Goal: Task Accomplishment & Management: Manage account settings

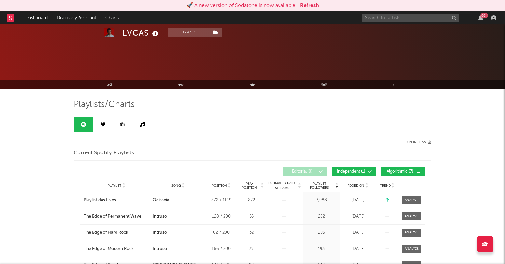
scroll to position [85, 0]
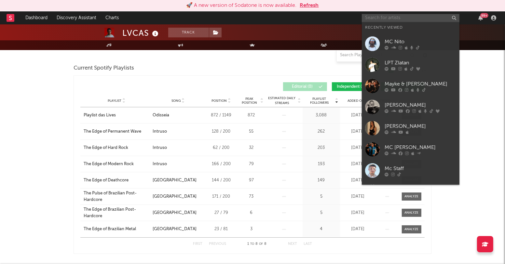
click at [385, 18] on input "text" at bounding box center [411, 18] width 98 height 8
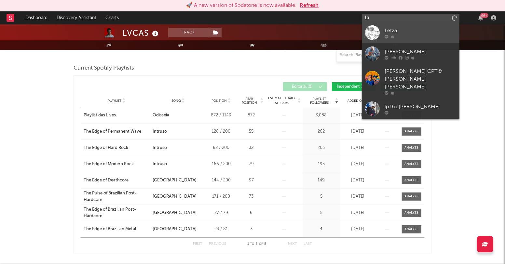
type input "l"
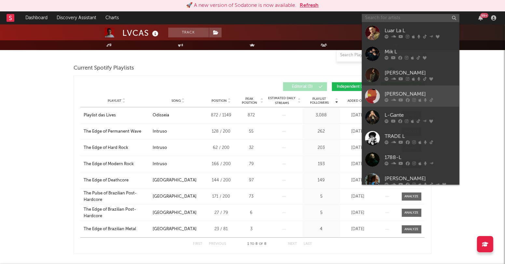
scroll to position [3, 0]
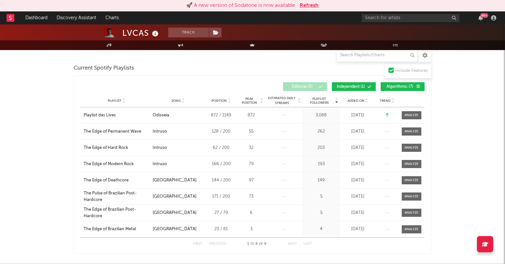
click at [496, 114] on div "LVCAS Track [GEOGRAPHIC_DATA] | Latin Urban Edit Track Benchmark Summary 60,081…" at bounding box center [252, 232] width 505 height 587
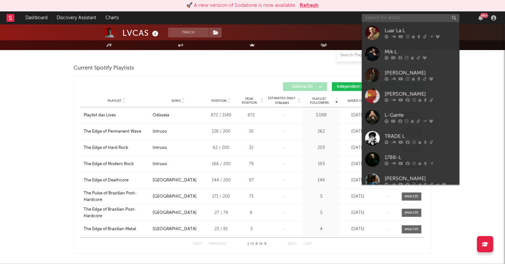
click at [419, 21] on input "text" at bounding box center [411, 18] width 98 height 8
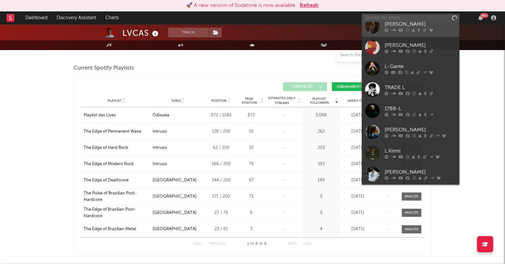
scroll to position [0, 0]
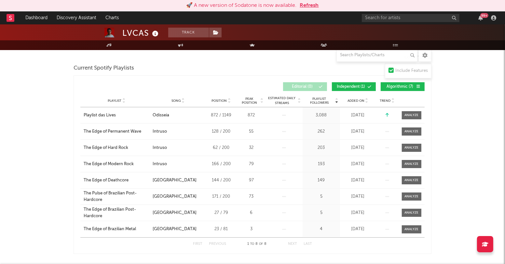
click at [246, 74] on div "Current Spotify Playlists Playlist Followers Playlist Song Position Peak Positi…" at bounding box center [253, 158] width 358 height 191
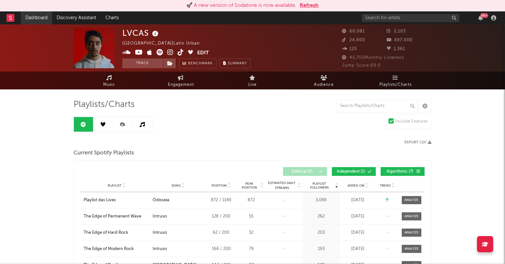
click at [34, 17] on link "Dashboard" at bounding box center [36, 17] width 31 height 13
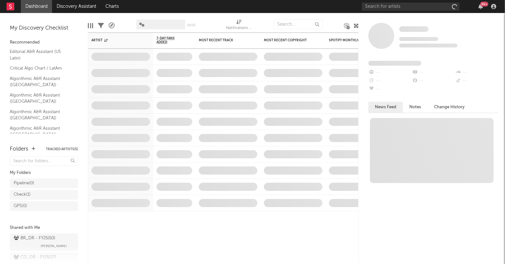
click at [362, 17] on div "Some Artist Tracking Since: [DATE] 0 fans this week 0 fans last week Fans Added…" at bounding box center [432, 138] width 146 height 251
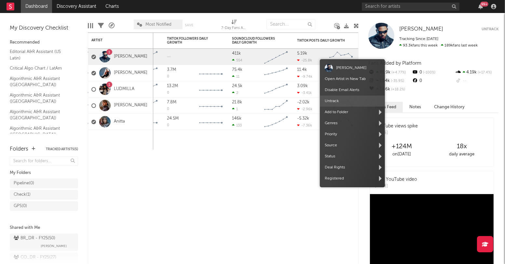
click at [348, 102] on span "Untrack" at bounding box center [352, 101] width 65 height 11
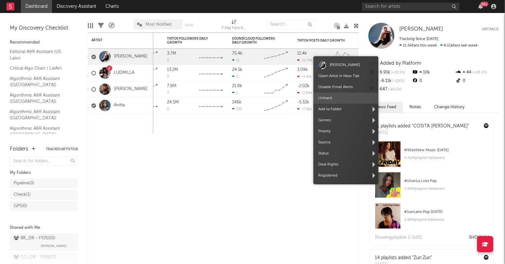
click at [335, 97] on span "Untrack" at bounding box center [345, 98] width 65 height 11
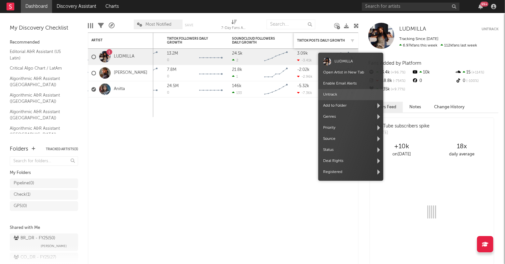
drag, startPoint x: 342, startPoint y: 96, endPoint x: 331, endPoint y: 43, distance: 54.2
click at [342, 96] on span "Untrack" at bounding box center [350, 94] width 65 height 11
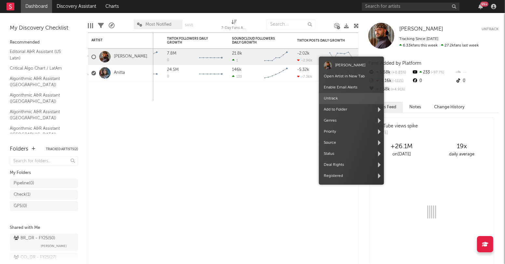
click at [334, 98] on span "Untrack" at bounding box center [351, 98] width 65 height 11
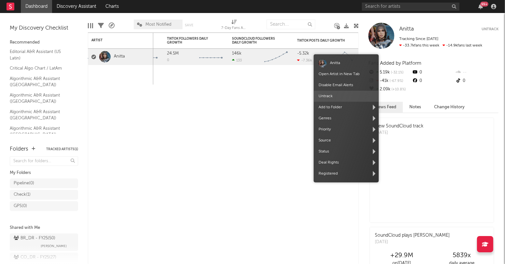
click at [338, 96] on span "Untrack" at bounding box center [346, 96] width 65 height 11
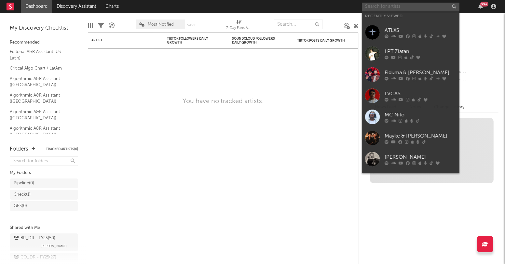
click at [372, 8] on input "text" at bounding box center [411, 7] width 98 height 8
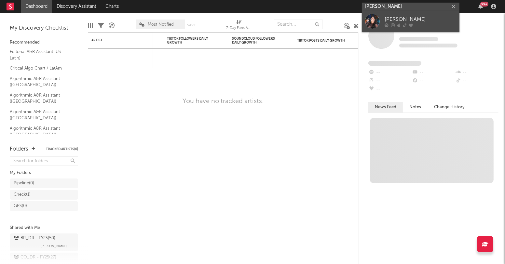
type input "bruna lipiani"
click at [395, 16] on div "Bruna Lipiani" at bounding box center [421, 20] width 72 height 8
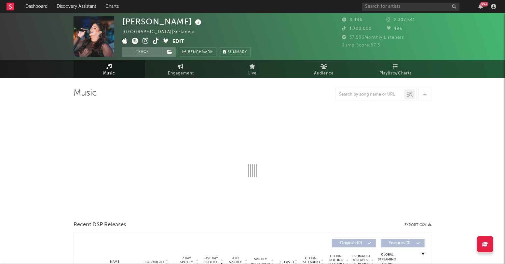
select select "1w"
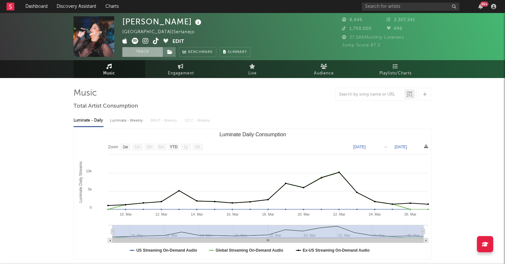
click at [155, 53] on button "Track" at bounding box center [142, 52] width 41 height 10
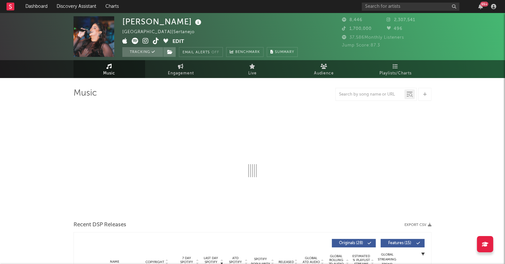
select select "1w"
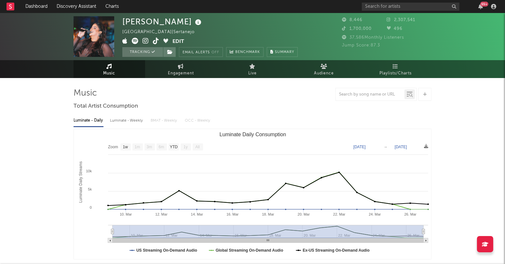
click at [127, 120] on div "Luminate - Weekly" at bounding box center [127, 120] width 34 height 11
select select "6m"
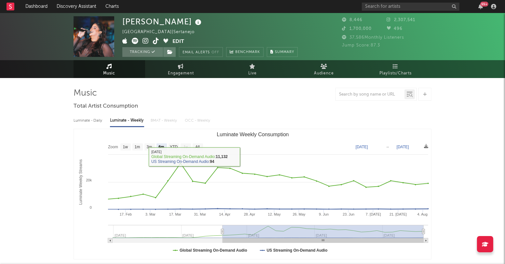
click at [97, 120] on div "Luminate - Daily" at bounding box center [89, 120] width 30 height 11
select select "1w"
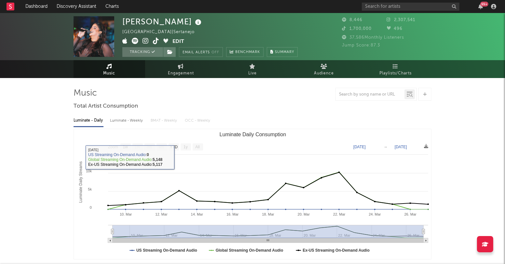
click at [135, 124] on div "Luminate - Weekly" at bounding box center [127, 120] width 34 height 11
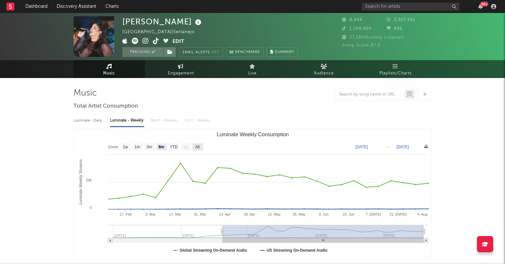
click at [199, 146] on text "All" at bounding box center [197, 147] width 4 height 5
select select "All"
type input "2024-10-31"
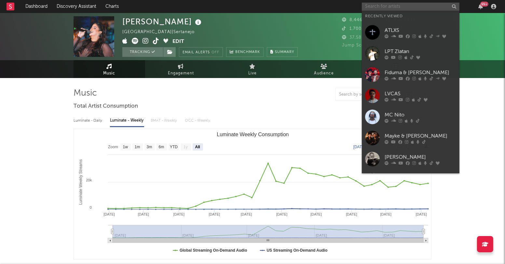
click at [375, 7] on input "text" at bounding box center [411, 7] width 98 height 8
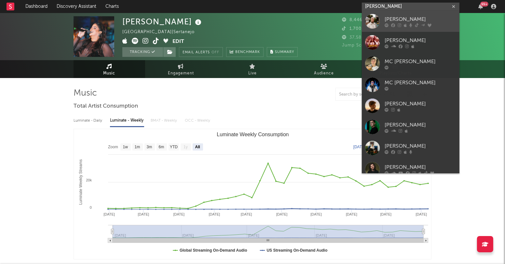
type input "mc daniel"
click at [395, 17] on div "Mc Daniel" at bounding box center [421, 20] width 72 height 8
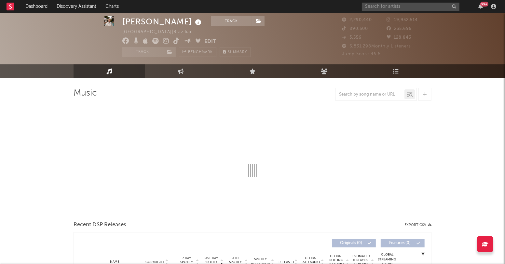
select select "6m"
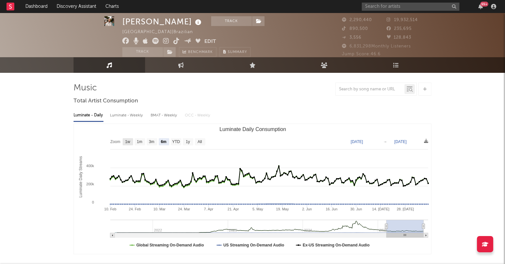
scroll to position [6, 0]
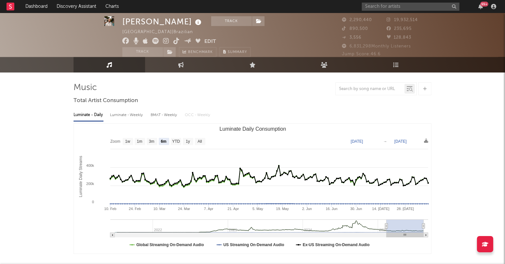
click at [134, 113] on div "Luminate - Weekly" at bounding box center [127, 115] width 34 height 11
select select "6m"
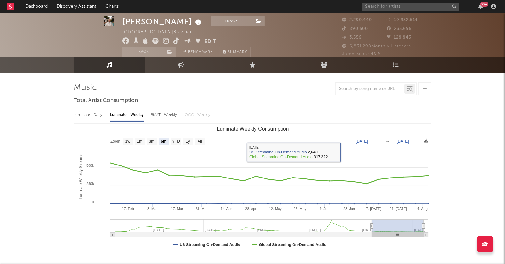
scroll to position [0, 0]
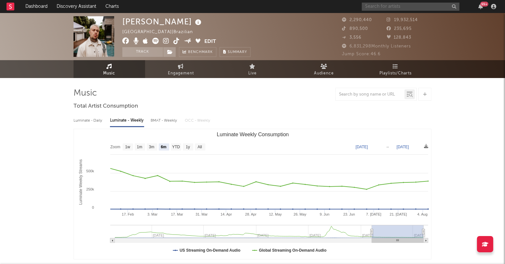
click at [374, 7] on input "text" at bounding box center [411, 7] width 98 height 8
type input "vivi"
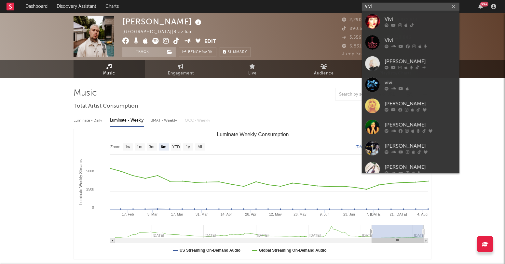
drag, startPoint x: 378, startPoint y: 6, endPoint x: 344, endPoint y: 5, distance: 34.5
click at [344, 5] on nav "Dashboard Discovery Assistant Charts vivi 99 +" at bounding box center [252, 6] width 505 height 13
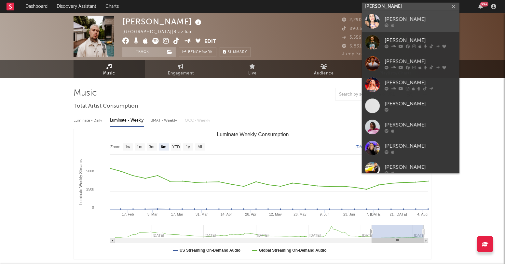
type input "ju marques"
click at [407, 19] on div "Ju Marques" at bounding box center [421, 20] width 72 height 8
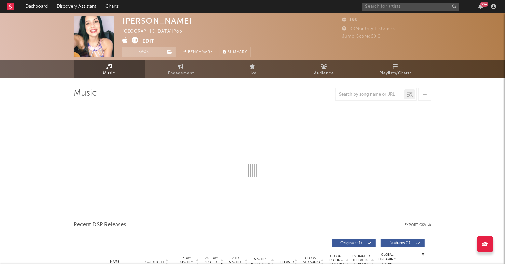
select select "1w"
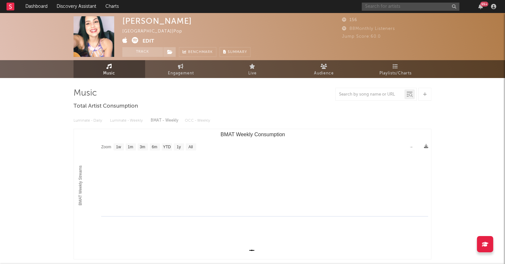
click at [372, 8] on input "text" at bounding box center [411, 7] width 98 height 8
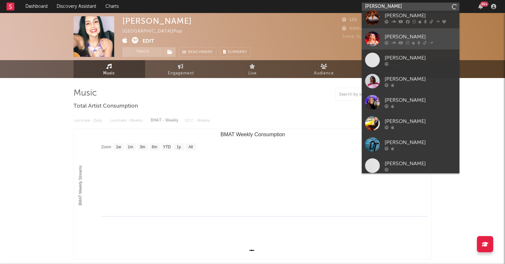
scroll to position [49, 0]
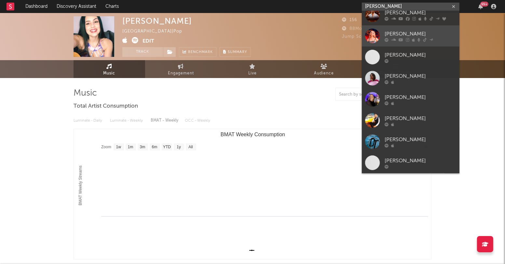
type input "ju marques"
click at [397, 31] on div "Juliana Marques" at bounding box center [421, 34] width 72 height 8
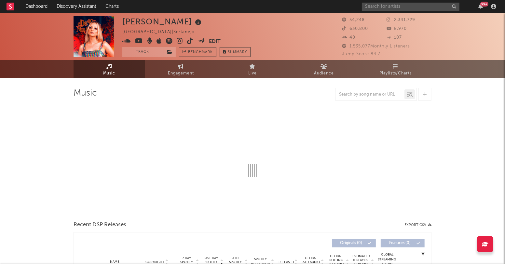
select select "6m"
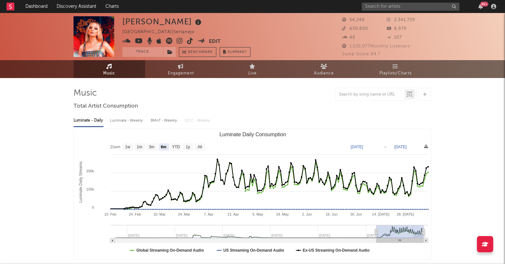
click at [137, 122] on div "Luminate - Weekly" at bounding box center [127, 120] width 34 height 11
select select "6m"
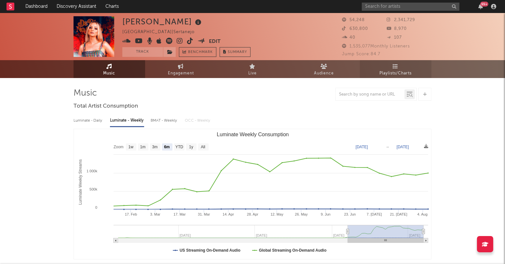
click at [395, 67] on icon at bounding box center [396, 66] width 6 height 5
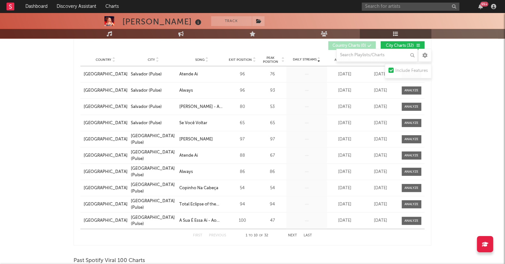
scroll to position [468, 0]
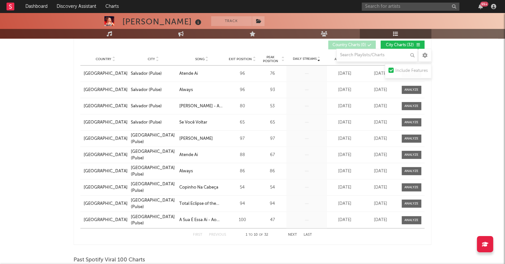
click at [294, 234] on button "Next" at bounding box center [292, 235] width 9 height 4
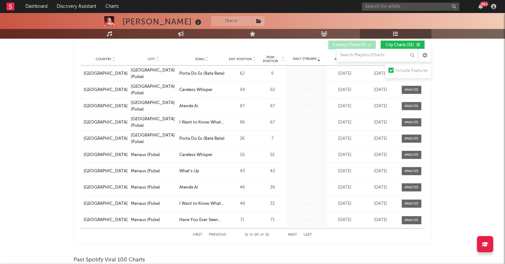
click at [294, 234] on button "Next" at bounding box center [292, 235] width 9 height 4
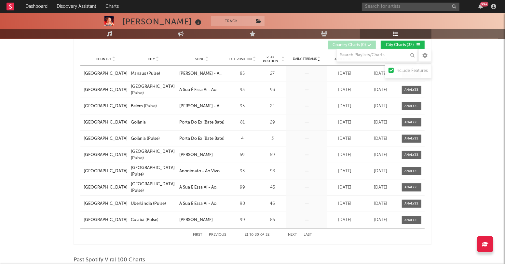
click at [294, 234] on button "Next" at bounding box center [292, 235] width 9 height 4
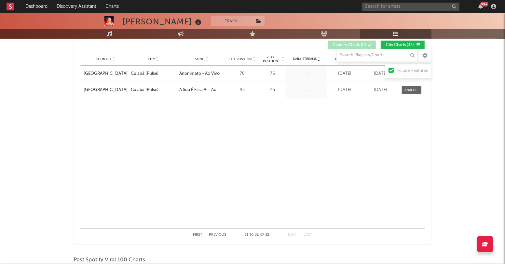
click at [294, 234] on button "Next" at bounding box center [292, 235] width 9 height 4
click at [221, 234] on button "Previous" at bounding box center [217, 235] width 17 height 4
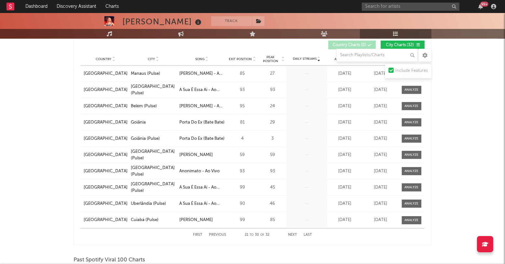
click at [221, 234] on button "Previous" at bounding box center [217, 235] width 17 height 4
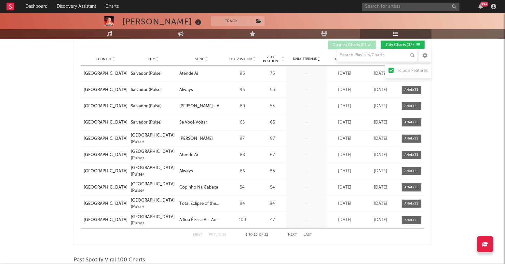
click at [221, 234] on button "Previous" at bounding box center [217, 235] width 17 height 4
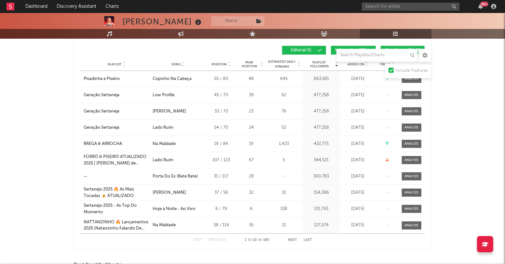
scroll to position [0, 0]
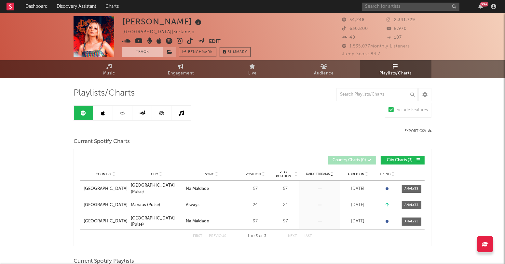
click at [143, 54] on button "Track" at bounding box center [142, 52] width 41 height 10
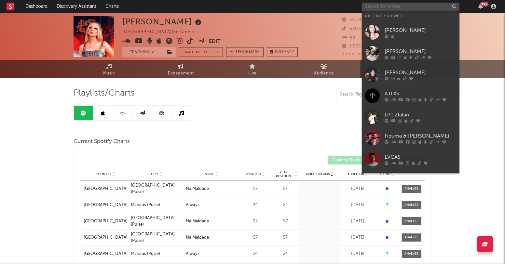
click at [379, 7] on input "text" at bounding box center [411, 7] width 98 height 8
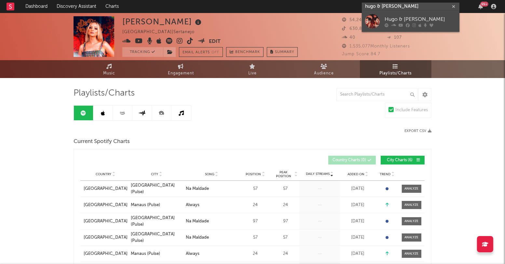
type input "hugo & guilherme"
click at [395, 17] on div "Hugo & Guilherme" at bounding box center [421, 20] width 72 height 8
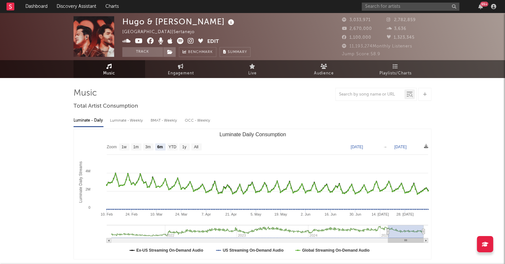
select select "6m"
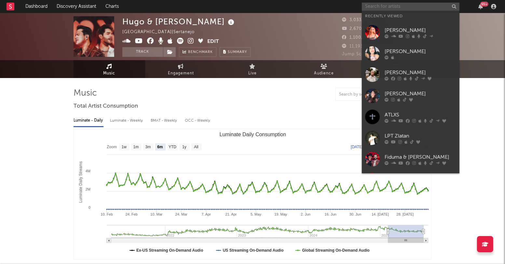
click at [394, 6] on input "text" at bounding box center [411, 7] width 98 height 8
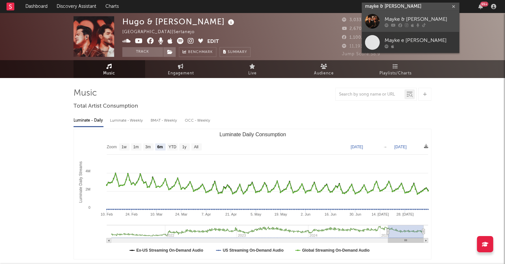
type input "mayke & rodrigo"
click at [400, 18] on div "Mayke & [PERSON_NAME]" at bounding box center [421, 20] width 72 height 8
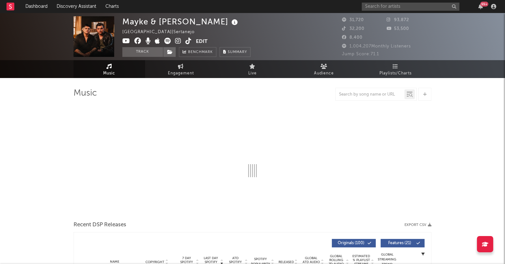
select select "6m"
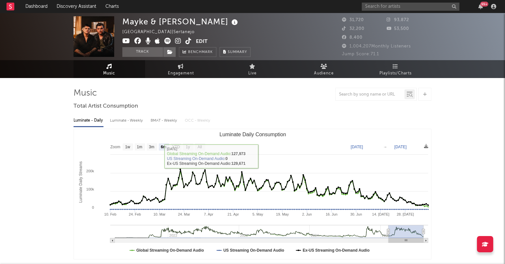
click at [139, 120] on div "Luminate - Weekly" at bounding box center [127, 120] width 34 height 11
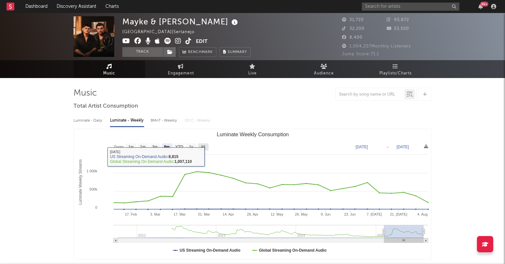
click at [202, 145] on text "All" at bounding box center [203, 147] width 4 height 5
select select "All"
type input "2021-10-07"
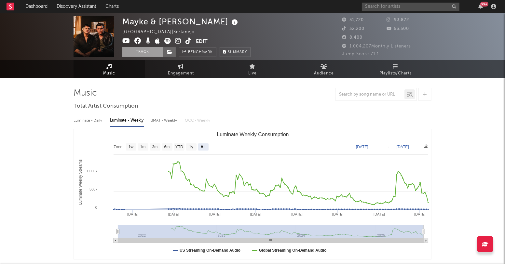
click at [150, 53] on button "Track" at bounding box center [142, 52] width 41 height 10
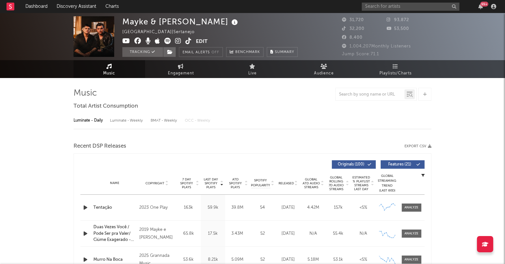
select select "6m"
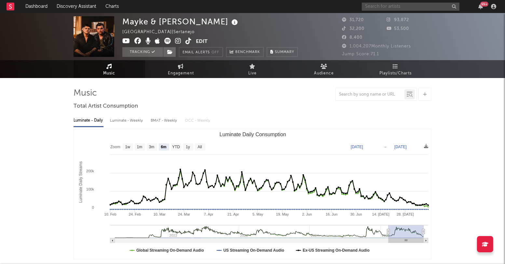
click at [377, 9] on input "text" at bounding box center [411, 7] width 98 height 8
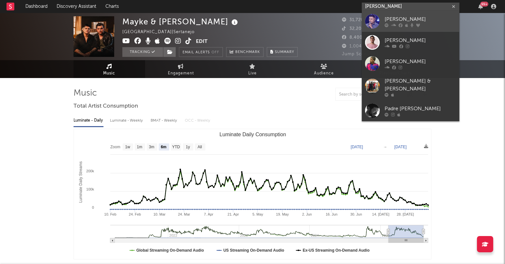
type input "felipe araujo"
click at [401, 18] on div "Felipe Araújo" at bounding box center [421, 20] width 72 height 8
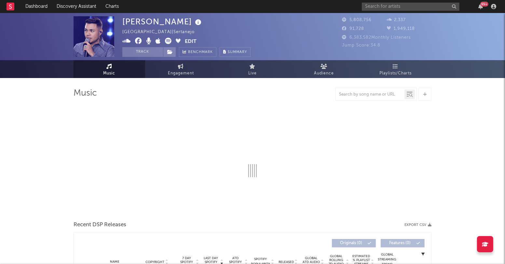
select select "6m"
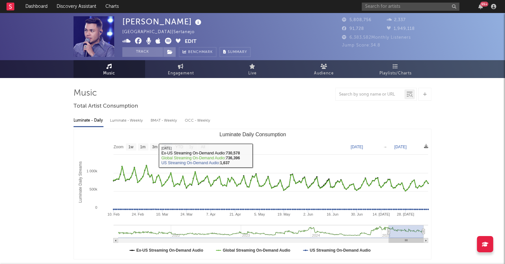
click at [135, 122] on div "Luminate - Weekly" at bounding box center [127, 120] width 34 height 11
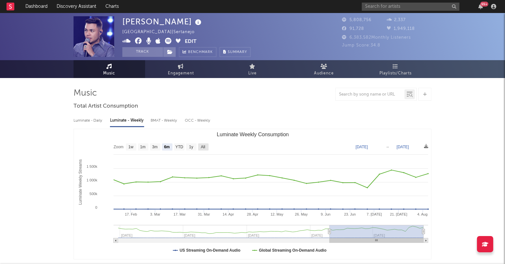
click at [206, 146] on rect "Luminate Weekly Consumption" at bounding box center [203, 146] width 10 height 7
select select "All"
type input "2023-12-28"
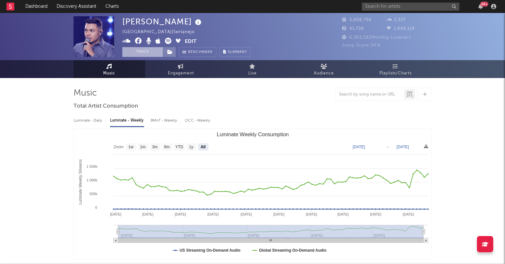
click at [127, 52] on button "Track" at bounding box center [142, 52] width 41 height 10
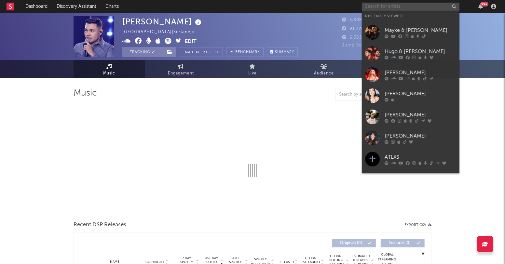
click at [382, 9] on input "text" at bounding box center [411, 7] width 98 height 8
type input "hugo"
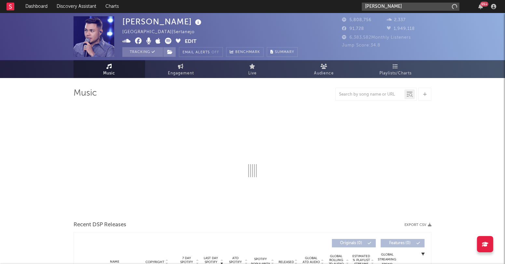
select select "6m"
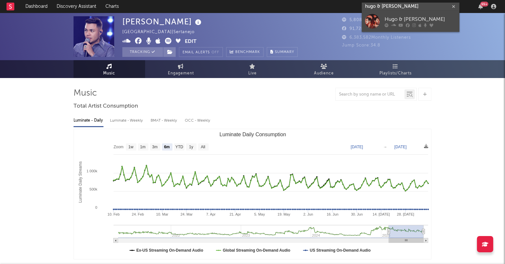
type input "hugo & guilherme"
click at [394, 16] on div "Hugo & Guilherme" at bounding box center [421, 20] width 72 height 8
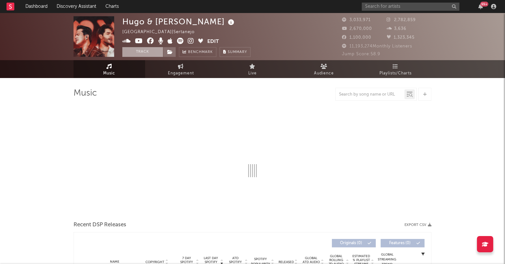
click at [150, 52] on button "Track" at bounding box center [142, 52] width 41 height 10
select select "6m"
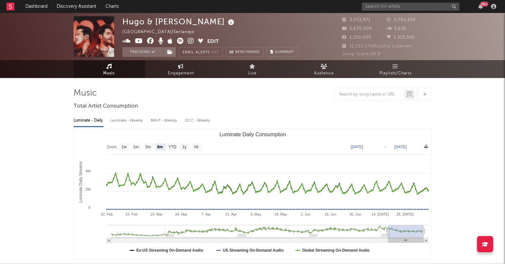
select select "6m"
click at [137, 117] on div "Luminate - Weekly" at bounding box center [127, 120] width 34 height 11
select select "6m"
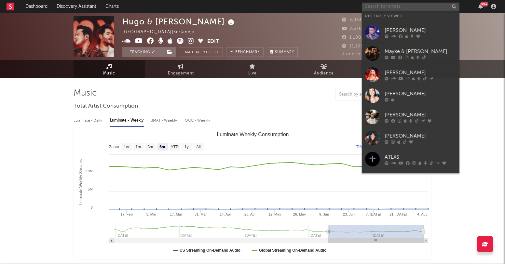
click at [381, 8] on input "text" at bounding box center [411, 7] width 98 height 8
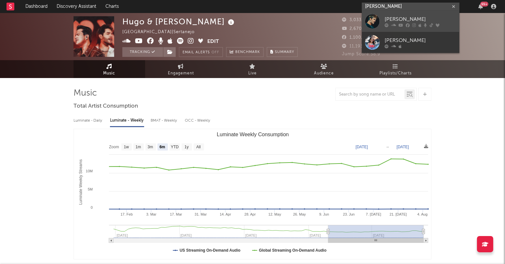
type input "luan santana"
click at [395, 16] on div "Luan Santana" at bounding box center [421, 20] width 72 height 8
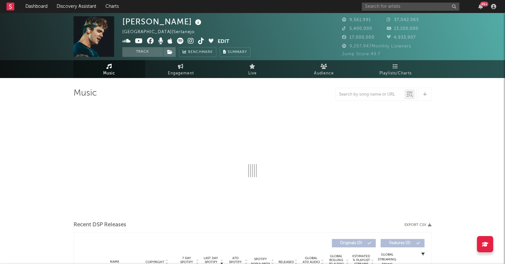
select select "6m"
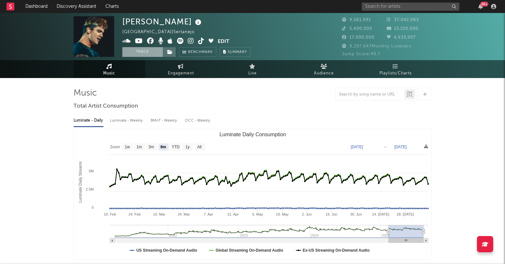
click at [148, 53] on button "Track" at bounding box center [142, 52] width 41 height 10
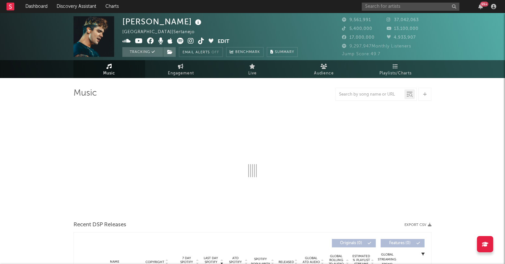
select select "6m"
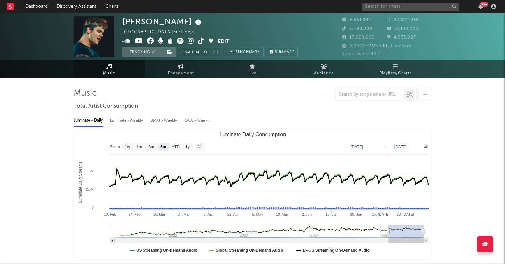
click at [136, 119] on div "Luminate - Weekly" at bounding box center [127, 120] width 34 height 11
select select "6m"
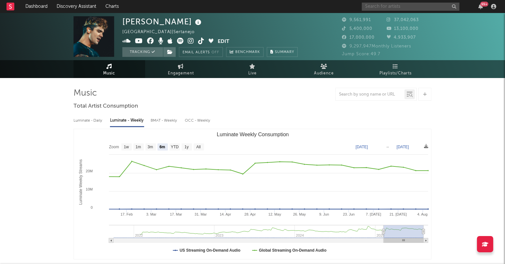
click at [384, 7] on input "text" at bounding box center [411, 7] width 98 height 8
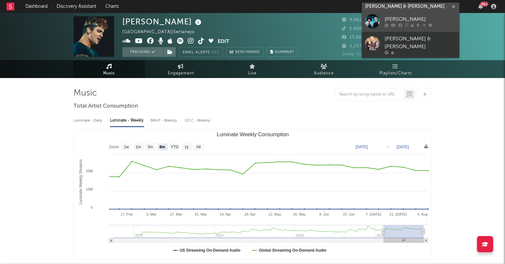
type input "felipe & rodrigo"
click at [399, 18] on div "Felipe e Rodrigo" at bounding box center [421, 20] width 72 height 8
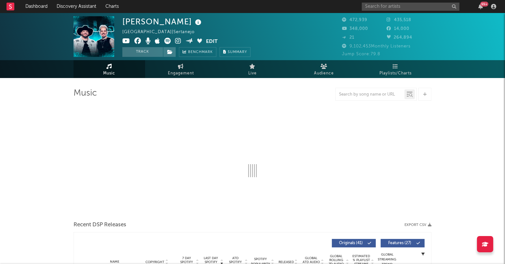
select select "6m"
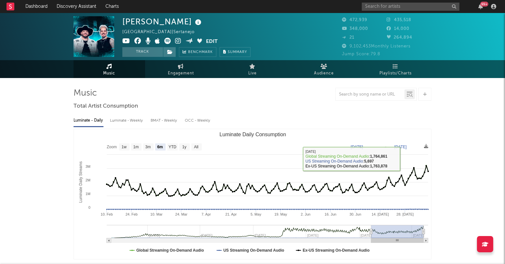
click at [138, 119] on div "Luminate - Weekly" at bounding box center [127, 120] width 34 height 11
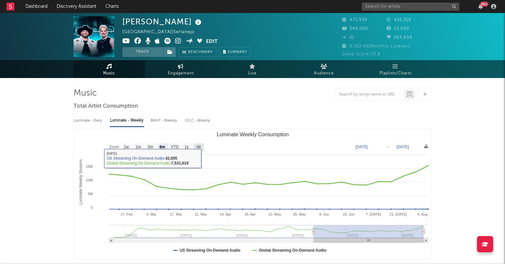
click at [199, 146] on text "All" at bounding box center [198, 147] width 4 height 5
select select "All"
type input "2024-03-14"
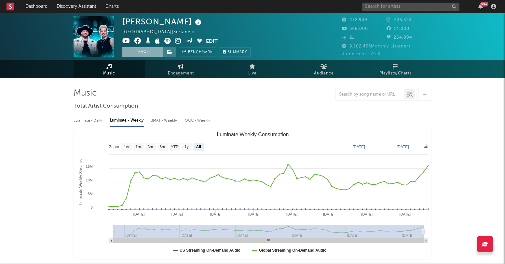
click at [148, 47] on button "Track" at bounding box center [142, 52] width 41 height 10
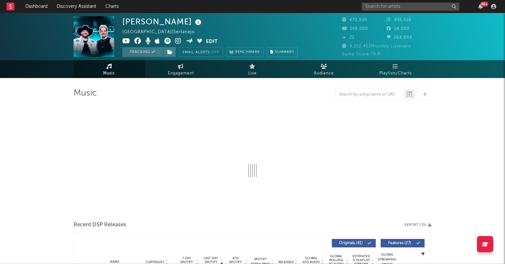
select select "6m"
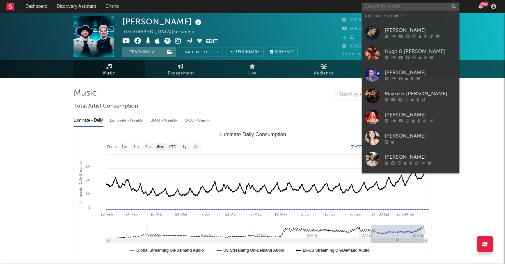
click at [375, 5] on input "text" at bounding box center [411, 7] width 98 height 8
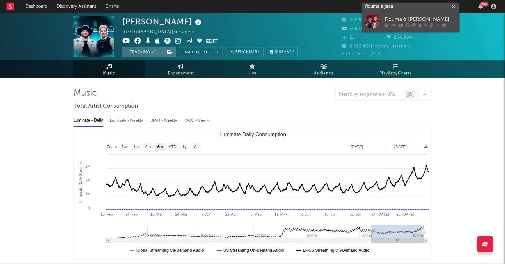
type input "fiduma e jeca"
click at [391, 18] on div "Fiduma & Jeca" at bounding box center [421, 20] width 72 height 8
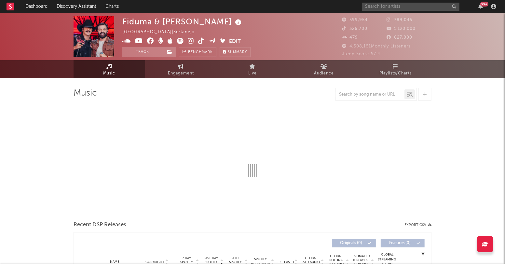
select select "6m"
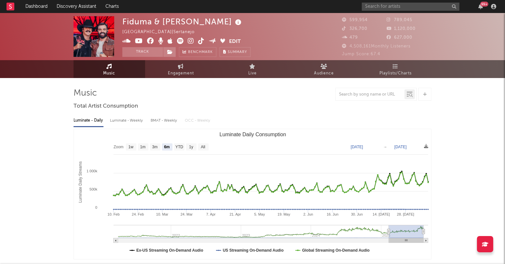
click at [127, 122] on div "Luminate - Weekly" at bounding box center [127, 120] width 34 height 11
select select "6m"
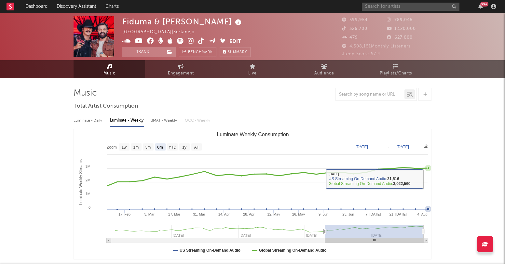
select select "6m"
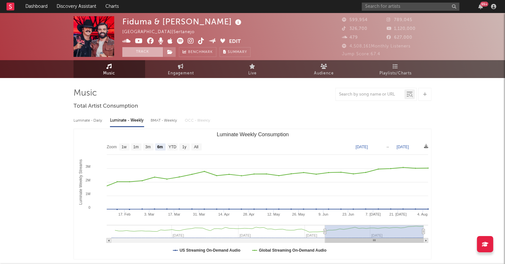
click at [147, 54] on button "Track" at bounding box center [142, 52] width 41 height 10
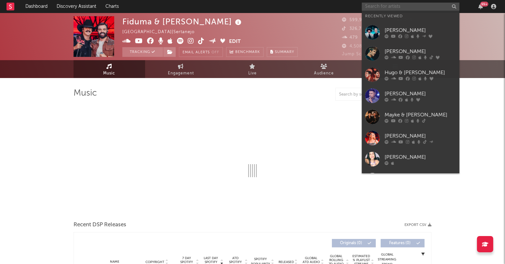
click at [407, 7] on input "text" at bounding box center [411, 7] width 98 height 8
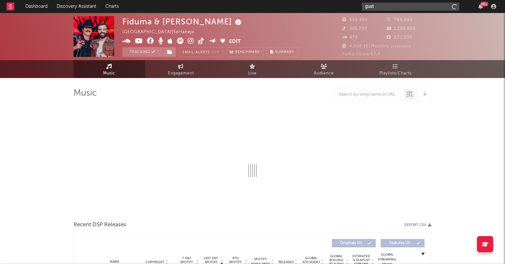
type input "gustt"
select select "6m"
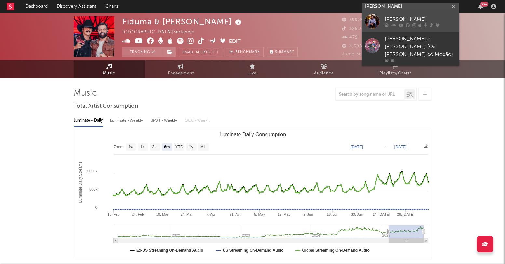
type input "gusttavo lima"
click at [409, 16] on div "Gusttavo Lima" at bounding box center [421, 20] width 72 height 8
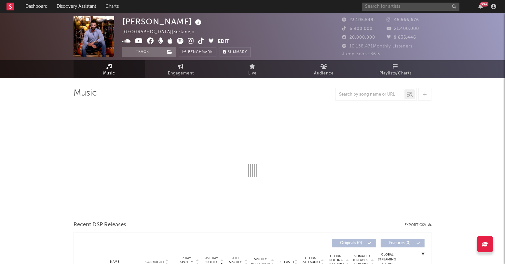
select select "6m"
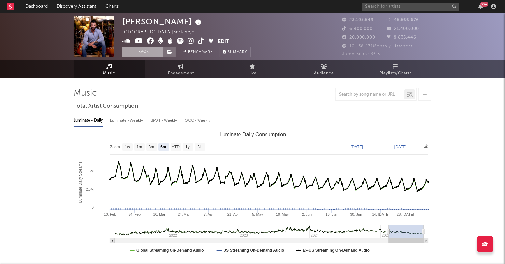
click at [140, 52] on button "Track" at bounding box center [142, 52] width 41 height 10
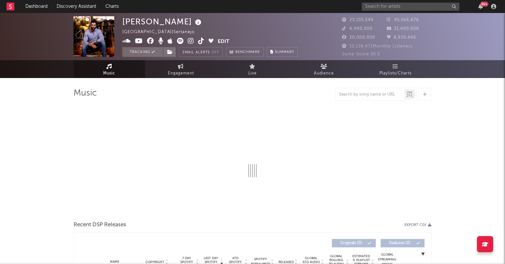
select select "6m"
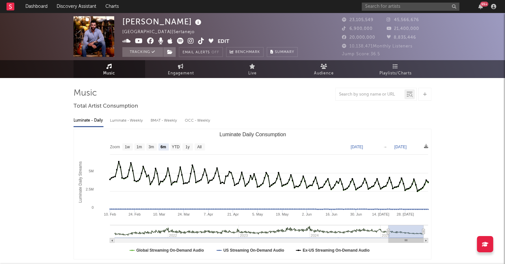
click at [136, 122] on div "Luminate - Weekly" at bounding box center [127, 120] width 34 height 11
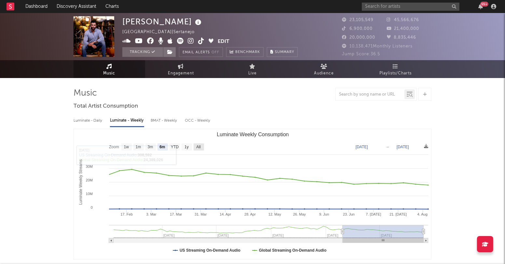
click at [200, 149] on rect "Luminate Weekly Consumption" at bounding box center [199, 146] width 10 height 7
select select "All"
type input "2023-09-14"
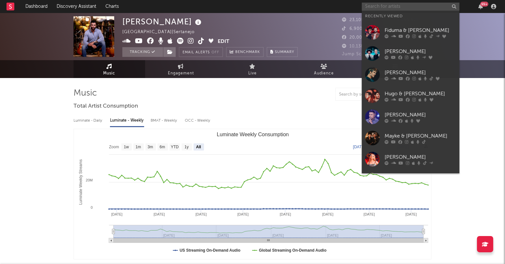
click at [385, 8] on input "text" at bounding box center [411, 7] width 98 height 8
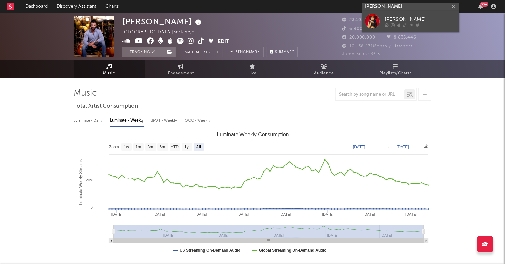
type input "gabi saiury"
click at [393, 18] on div "Gabi Saiury" at bounding box center [421, 20] width 72 height 8
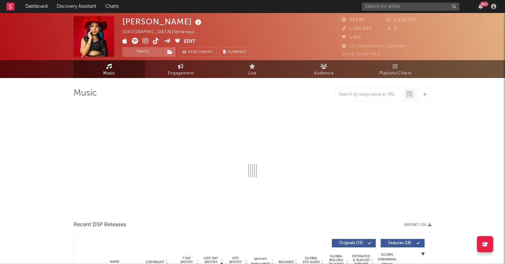
select select "6m"
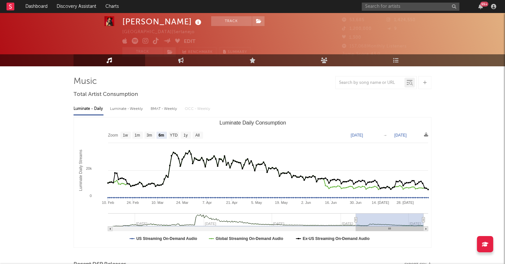
scroll to position [15, 0]
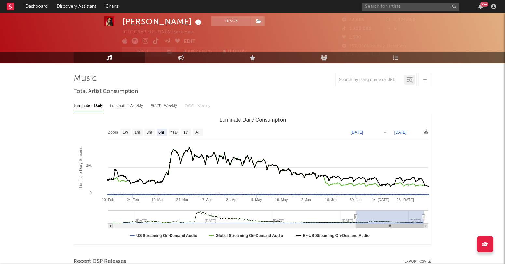
click at [130, 109] on div "Luminate - Weekly" at bounding box center [127, 106] width 34 height 11
select select "6m"
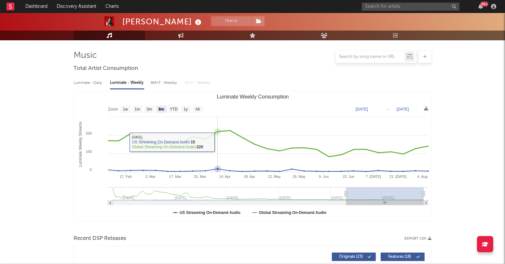
scroll to position [26, 0]
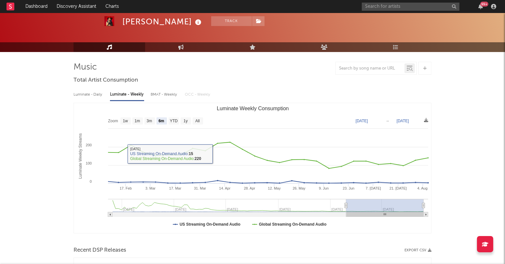
click at [95, 97] on div "Luminate - Daily" at bounding box center [89, 94] width 30 height 11
select select "6m"
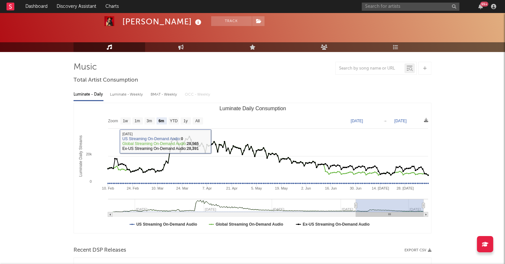
click at [126, 95] on div "Luminate - Weekly" at bounding box center [127, 94] width 34 height 11
select select "6m"
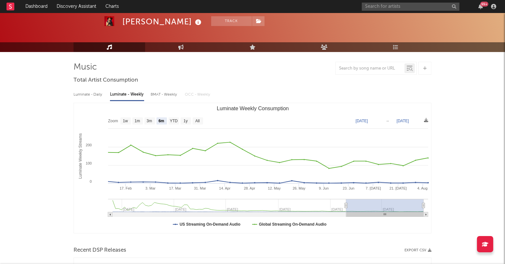
click at [84, 93] on div "Luminate - Daily" at bounding box center [89, 94] width 30 height 11
select select "6m"
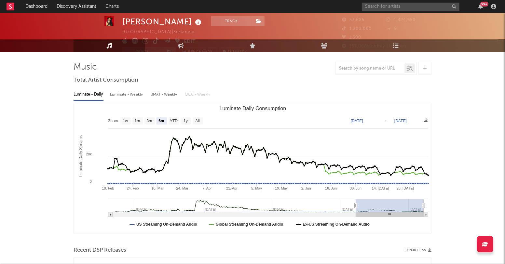
scroll to position [4, 0]
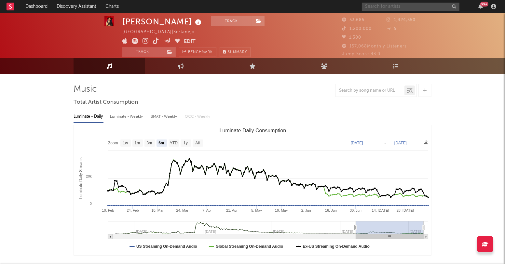
click at [386, 6] on input "text" at bounding box center [411, 7] width 98 height 8
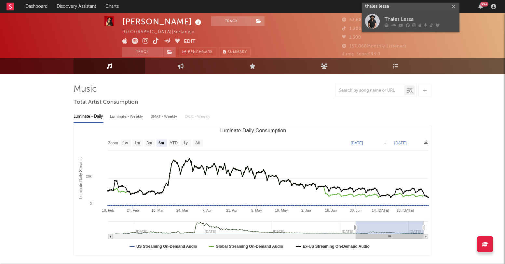
type input "thales lessa"
click at [410, 19] on div "Thales Lessa" at bounding box center [421, 20] width 72 height 8
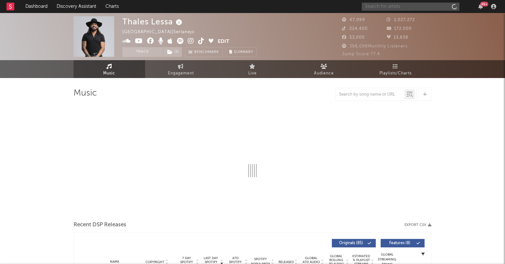
click at [400, 9] on input "text" at bounding box center [411, 7] width 98 height 8
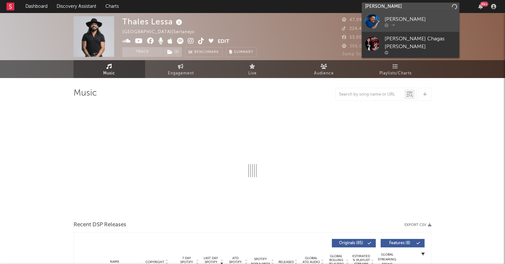
type input "thiago soares"
click at [427, 24] on div at bounding box center [421, 25] width 72 height 4
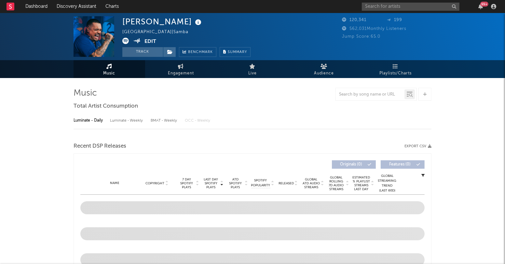
select select "6m"
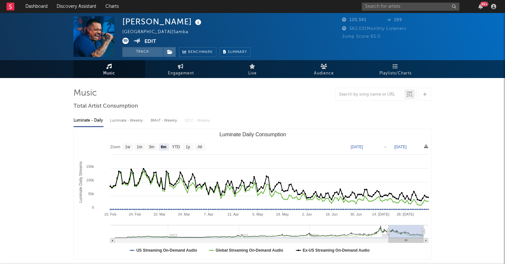
click at [136, 119] on div "Luminate - Weekly" at bounding box center [127, 120] width 34 height 11
select select "6m"
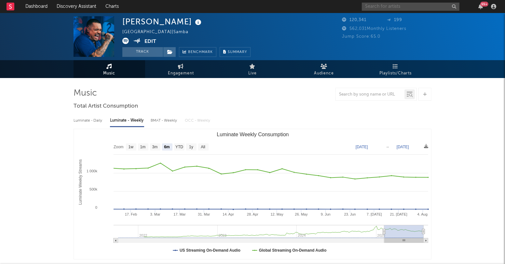
click at [390, 8] on input "text" at bounding box center [411, 7] width 98 height 8
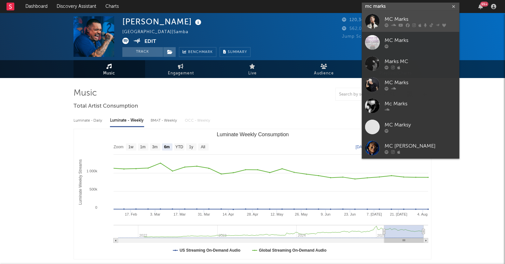
type input "mc marks"
click at [406, 14] on link "MC Marks" at bounding box center [411, 21] width 98 height 21
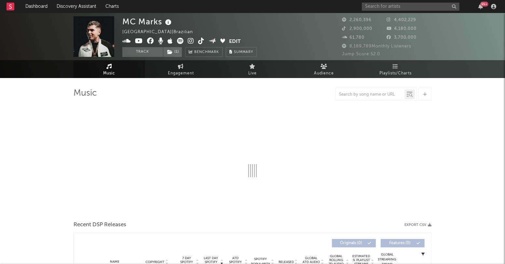
select select "6m"
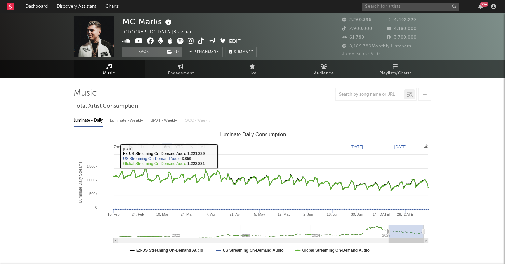
click at [126, 125] on div "Luminate - Weekly" at bounding box center [127, 120] width 34 height 11
select select "6m"
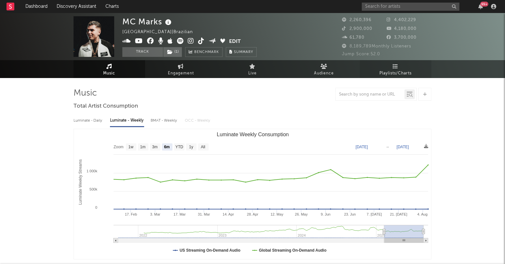
click at [400, 71] on span "Playlists/Charts" at bounding box center [396, 74] width 32 height 8
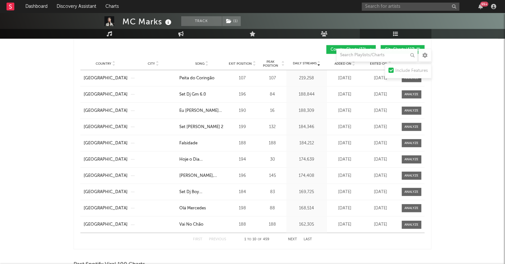
scroll to position [550, 0]
